Goal: Task Accomplishment & Management: Manage account settings

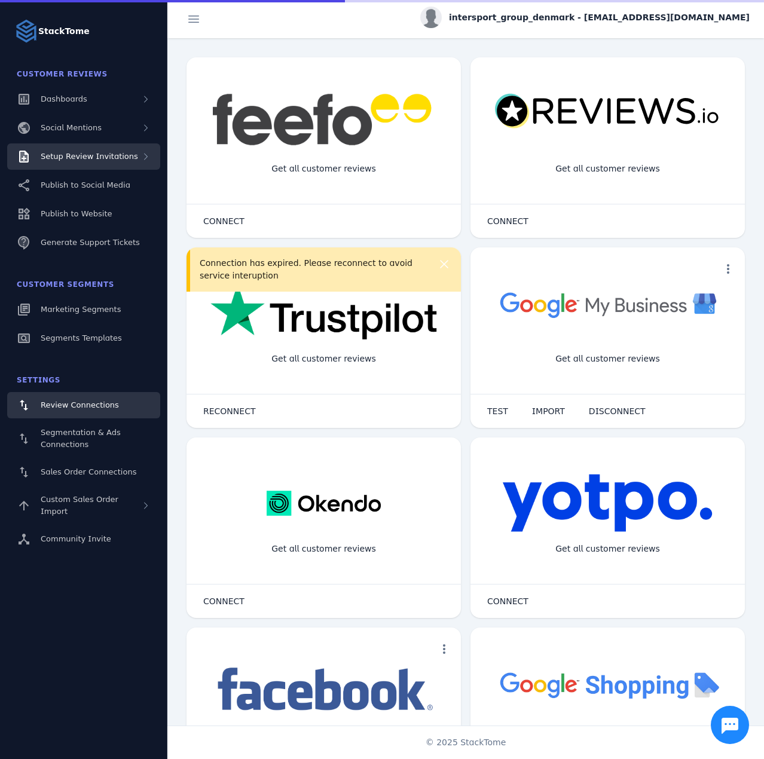
click at [93, 153] on span "Setup Review Invitations" at bounding box center [89, 156] width 97 height 9
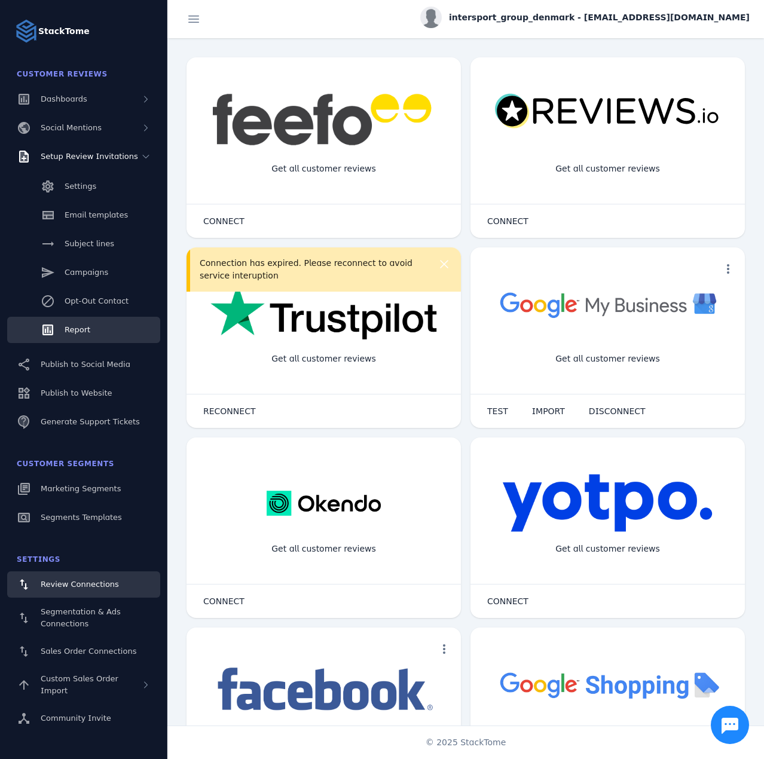
click at [81, 330] on span "Report" at bounding box center [78, 329] width 26 height 9
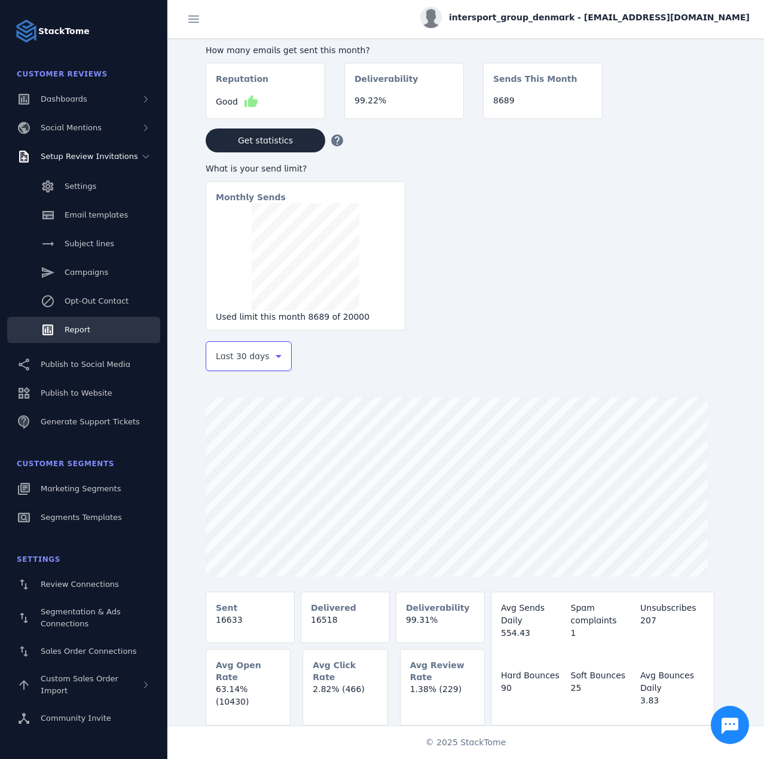
click at [269, 364] on div "Last 30 days" at bounding box center [243, 356] width 55 height 14
click at [234, 449] on span "Last 7 days" at bounding box center [239, 451] width 48 height 14
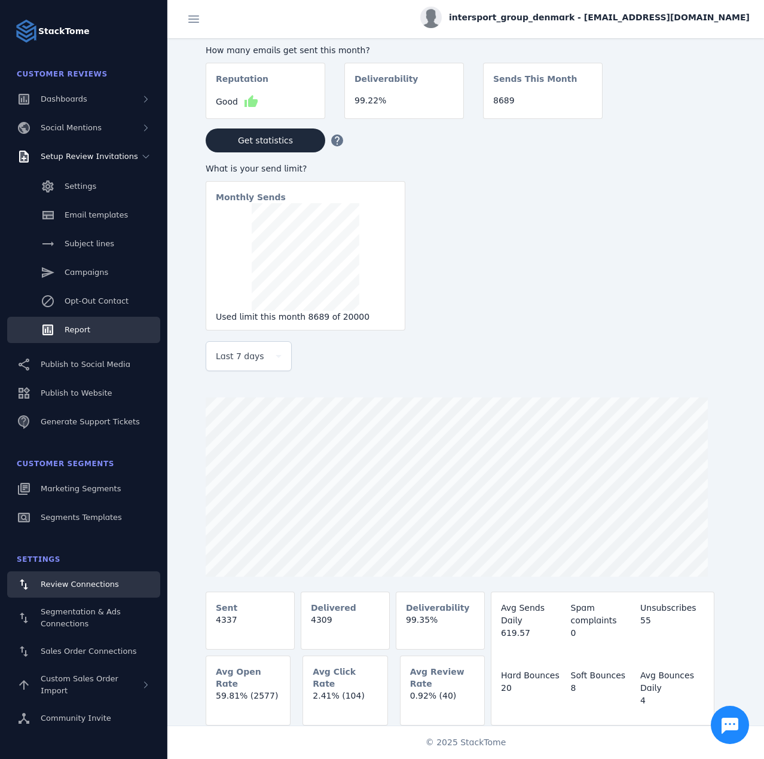
click at [87, 587] on span "Review Connections" at bounding box center [80, 584] width 78 height 9
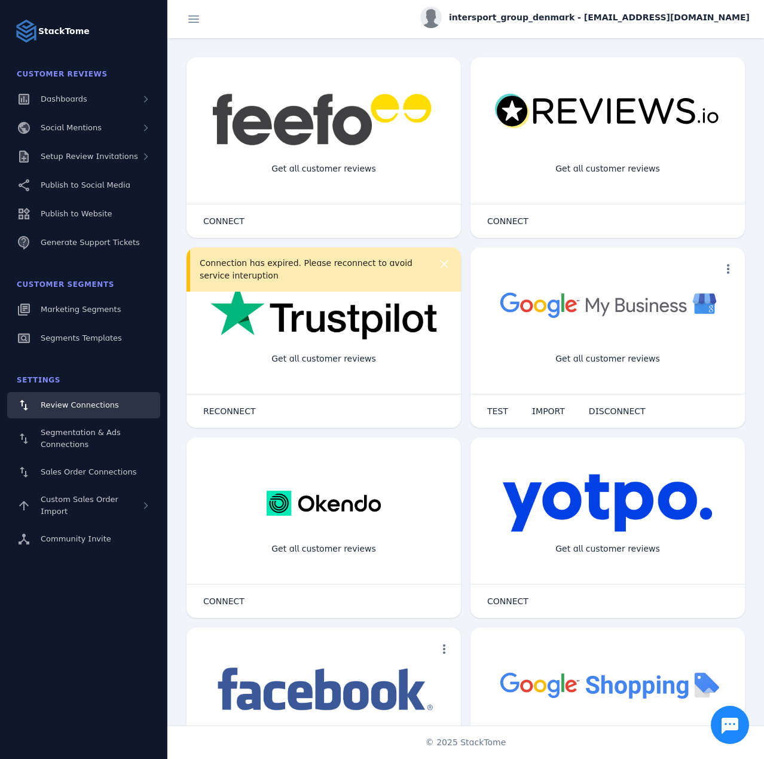
click at [579, 13] on span "intersport_group_denmark - [EMAIL_ADDRESS][DOMAIN_NAME]" at bounding box center [599, 17] width 301 height 13
drag, startPoint x: 693, startPoint y: 118, endPoint x: 674, endPoint y: 115, distance: 19.5
click at [693, 117] on button "Sign out" at bounding box center [707, 115] width 86 height 29
